Goal: Find specific page/section: Find specific page/section

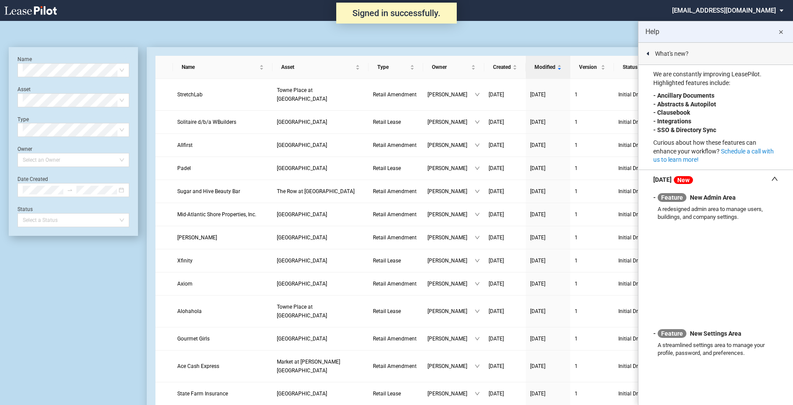
click at [779, 31] on md-icon "close" at bounding box center [780, 32] width 10 height 10
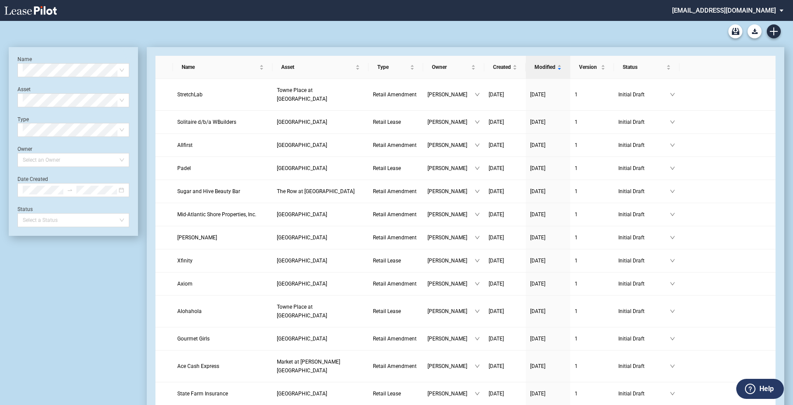
click at [733, 11] on md-select "nschechter@kleinenterprises.com Admin Area Settings Sign Out" at bounding box center [731, 10] width 120 height 20
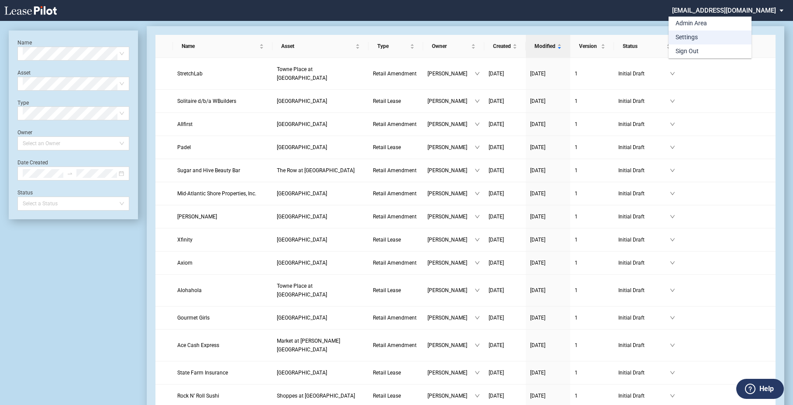
click at [683, 37] on div "Settings" at bounding box center [686, 37] width 22 height 9
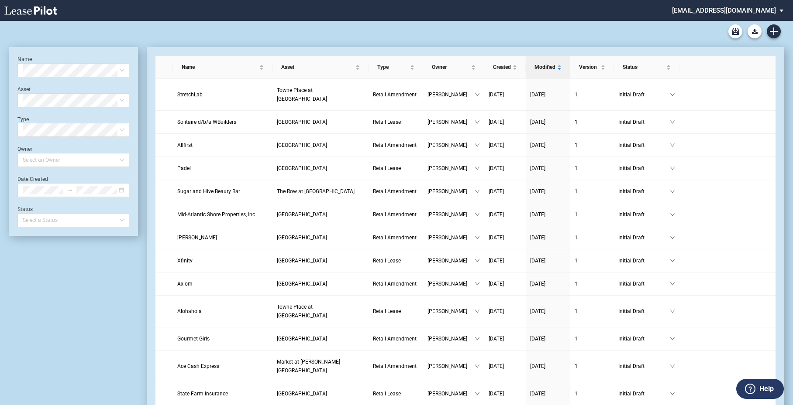
scroll to position [21, 0]
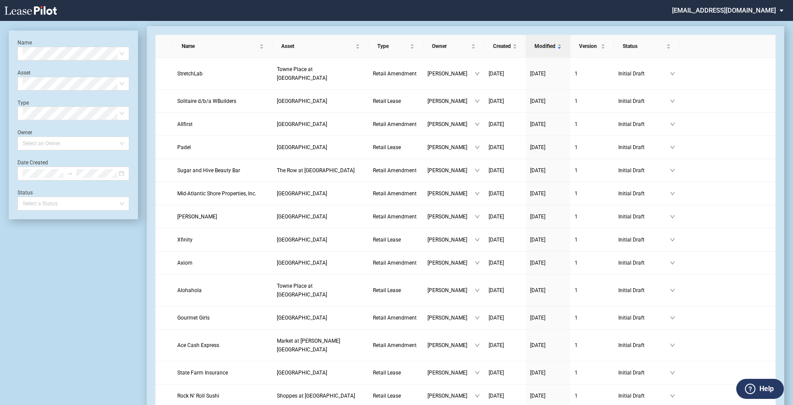
click at [33, 12] on icon at bounding box center [30, 10] width 52 height 9
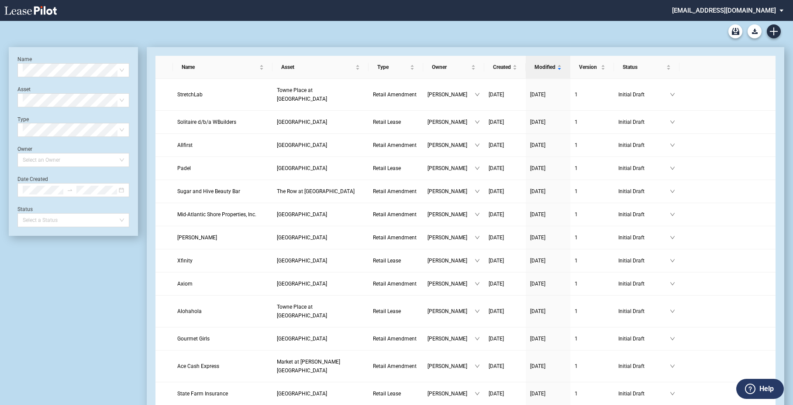
click at [713, 7] on md-select "nschechter@kleinenterprises.com Admin Area Settings Sign Out" at bounding box center [731, 10] width 120 height 20
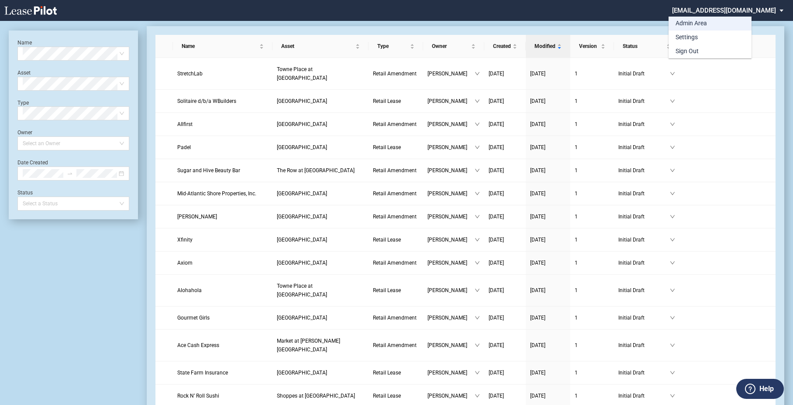
click at [684, 24] on div "Admin Area" at bounding box center [690, 23] width 31 height 9
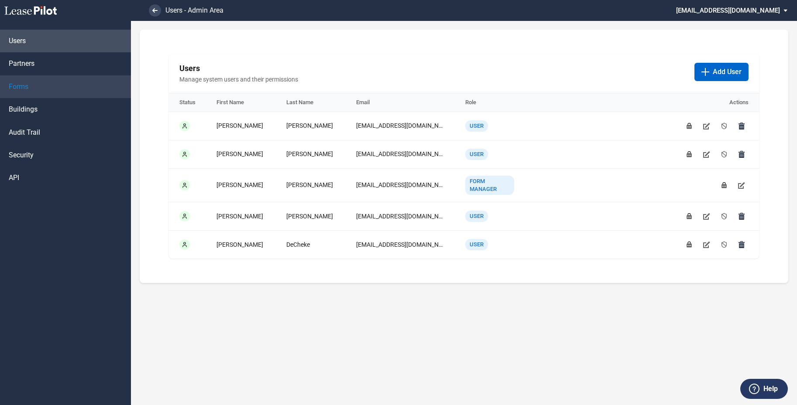
click at [39, 85] on link "Forms" at bounding box center [65, 87] width 131 height 23
